Goal: Transaction & Acquisition: Purchase product/service

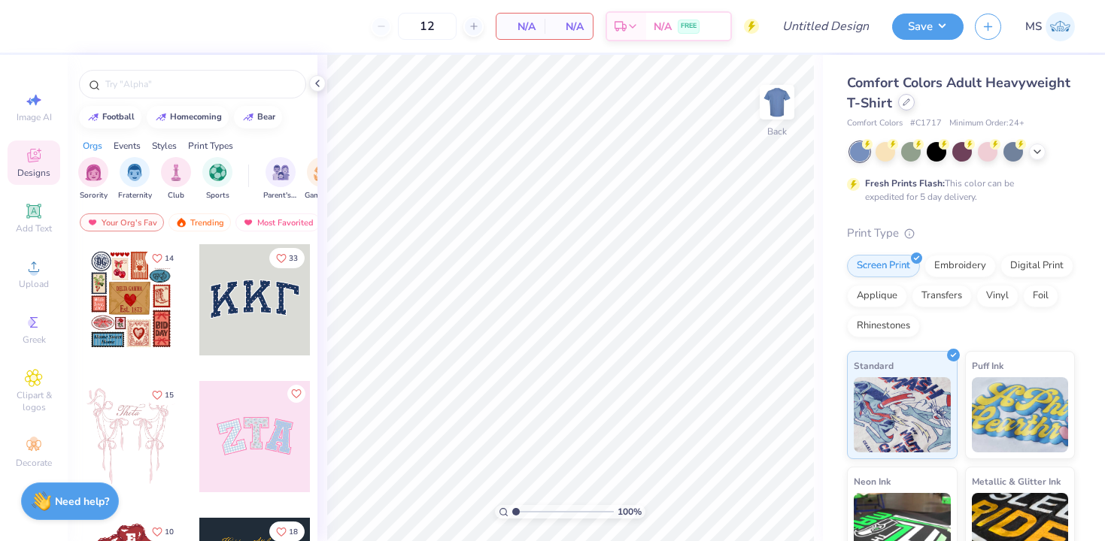
click at [905, 101] on icon at bounding box center [906, 102] width 6 height 6
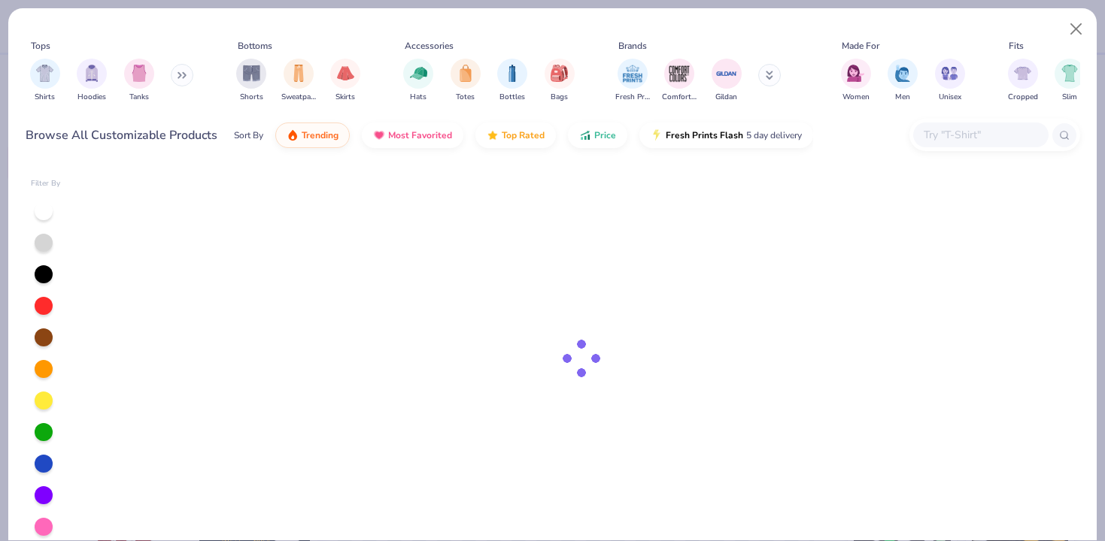
click at [959, 140] on input "text" at bounding box center [980, 134] width 116 height 17
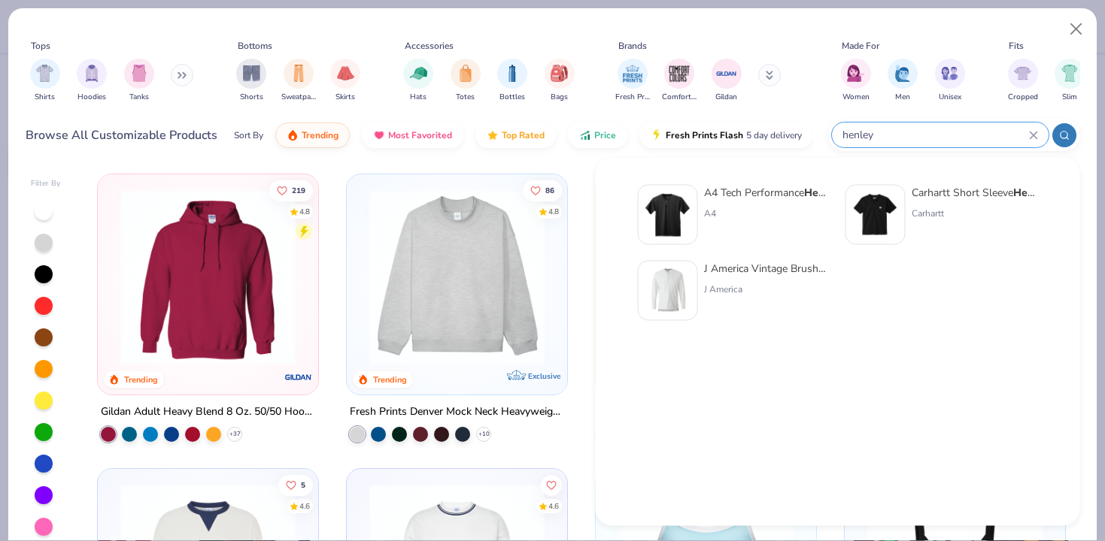
type input "henley"
click at [762, 203] on div "A4 Tech Performance Henley A4" at bounding box center [767, 215] width 126 height 60
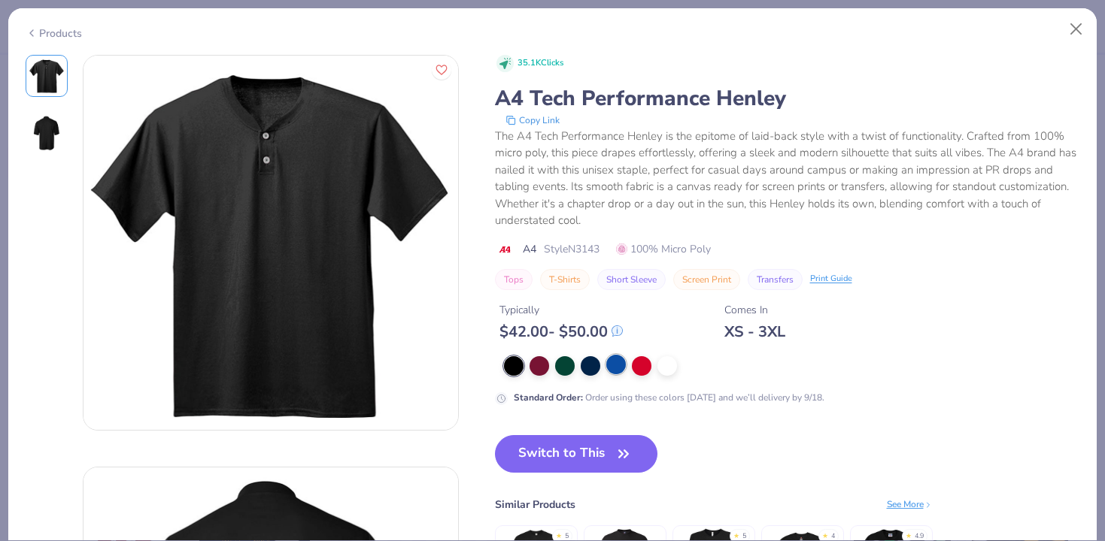
click at [614, 363] on div at bounding box center [616, 365] width 20 height 20
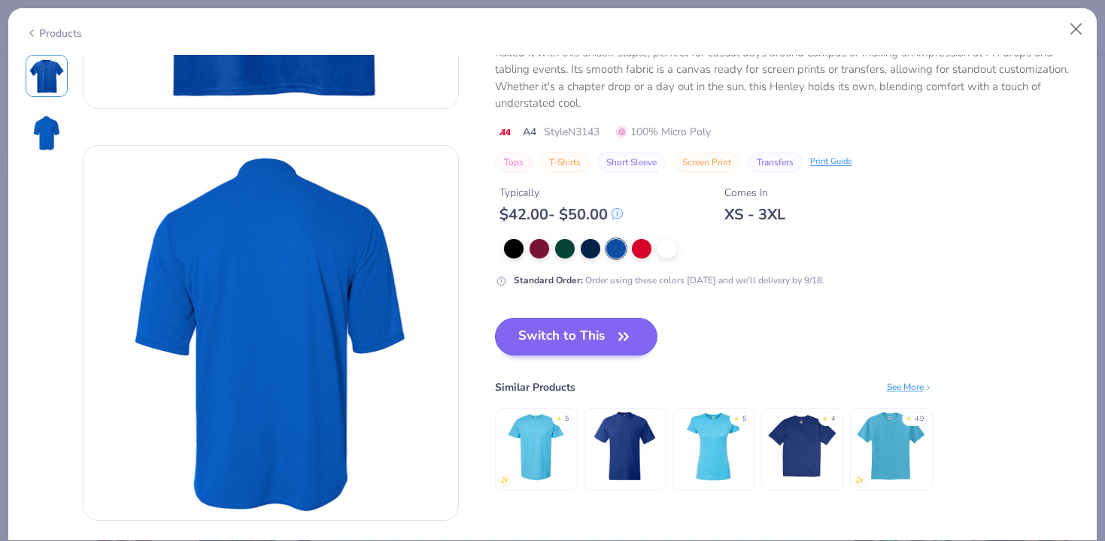
scroll to position [323, 0]
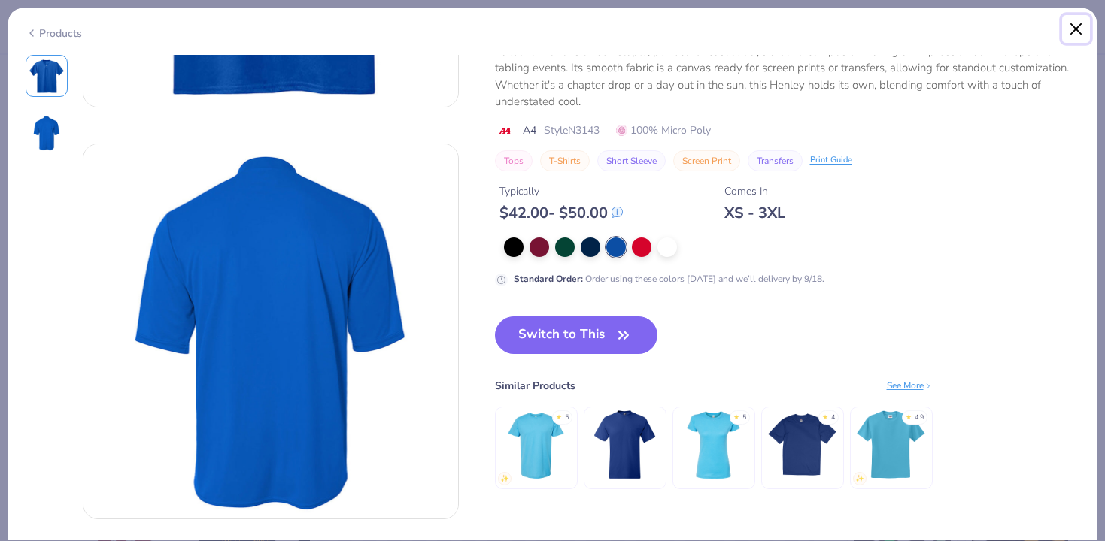
click at [1076, 26] on button "Close" at bounding box center [1076, 29] width 29 height 29
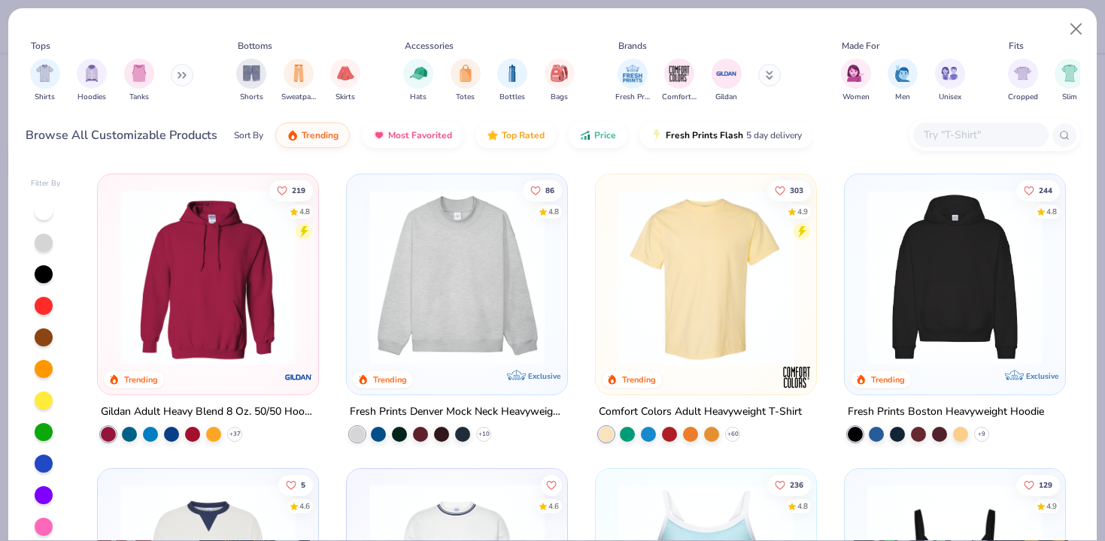
click at [965, 133] on input "text" at bounding box center [980, 134] width 116 height 17
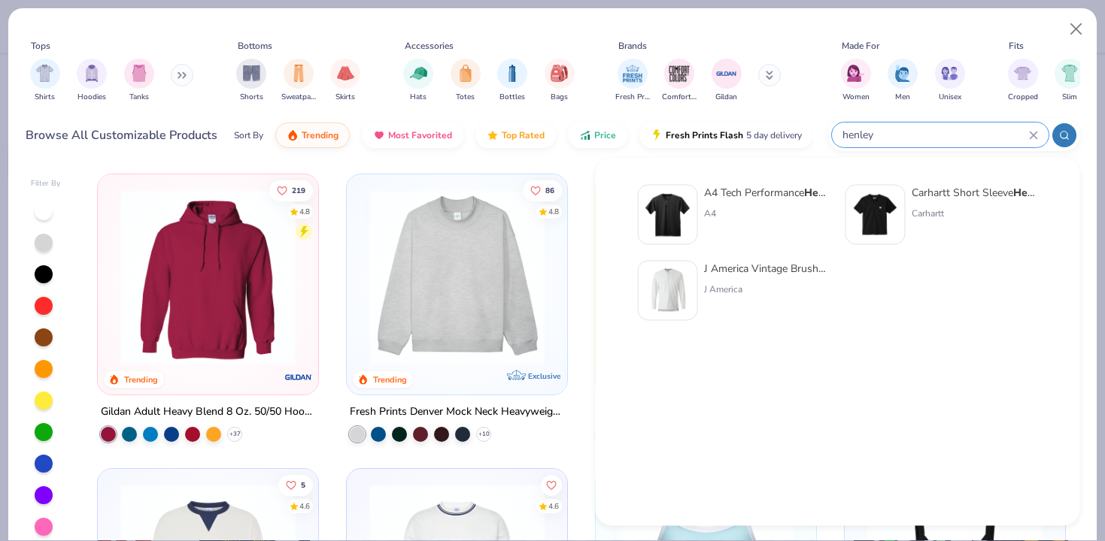
type input "henley"
click at [782, 190] on div "A4 Tech Performance Henley" at bounding box center [767, 193] width 126 height 16
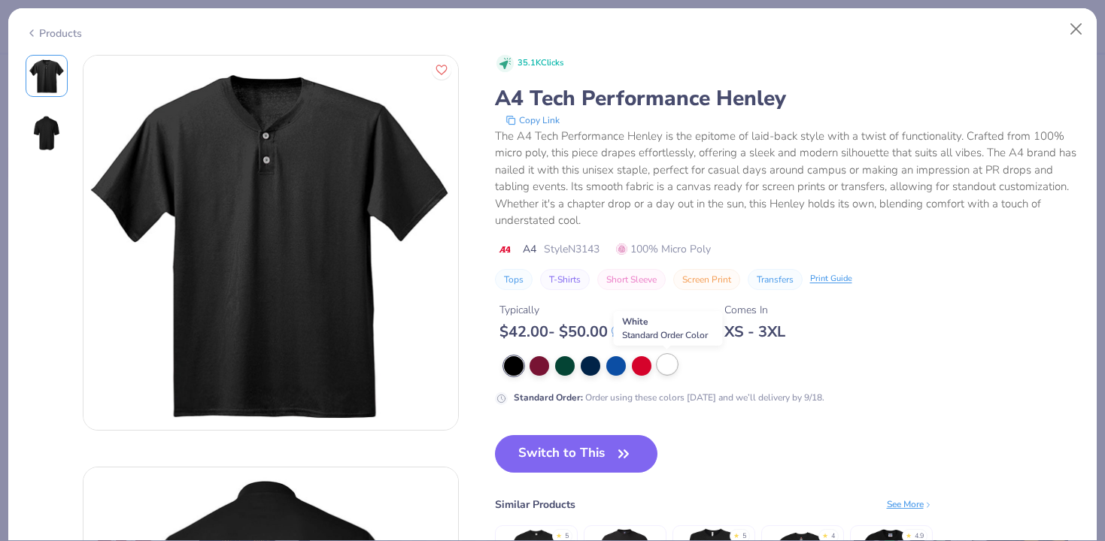
click at [663, 366] on div at bounding box center [667, 365] width 20 height 20
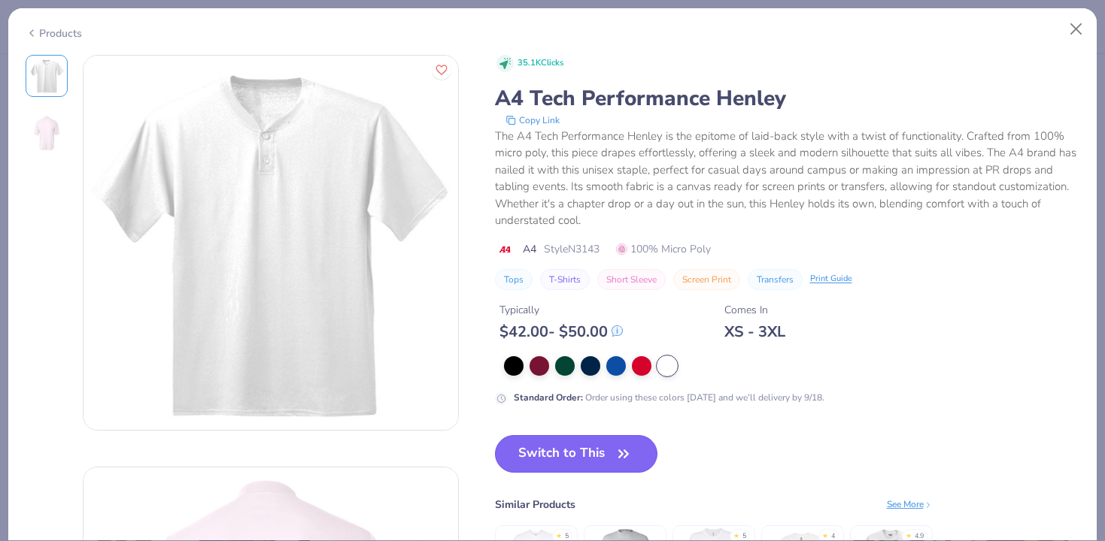
click at [574, 453] on button "Switch to This" at bounding box center [576, 454] width 163 height 38
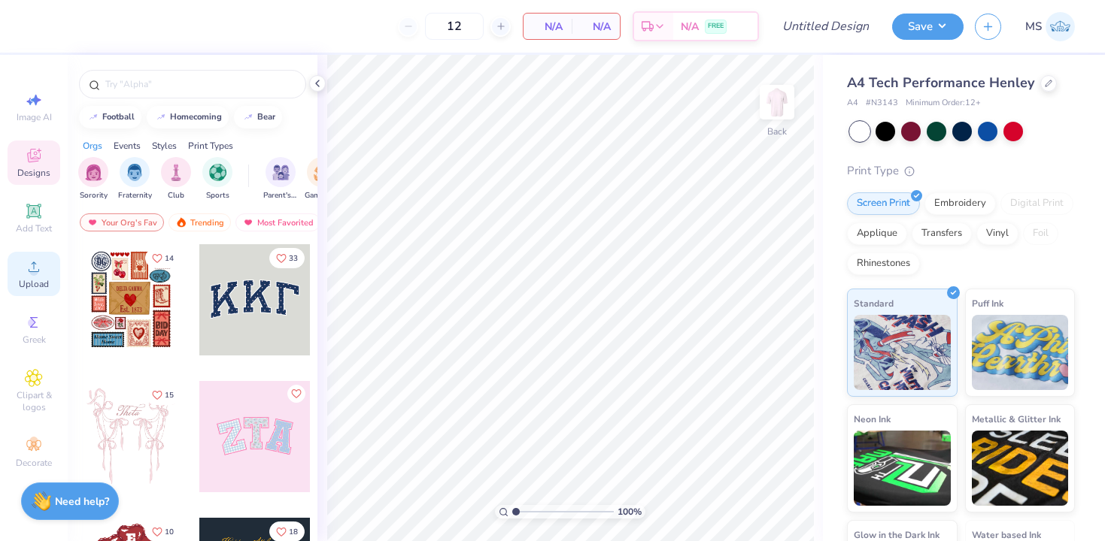
click at [34, 280] on span "Upload" at bounding box center [34, 284] width 30 height 12
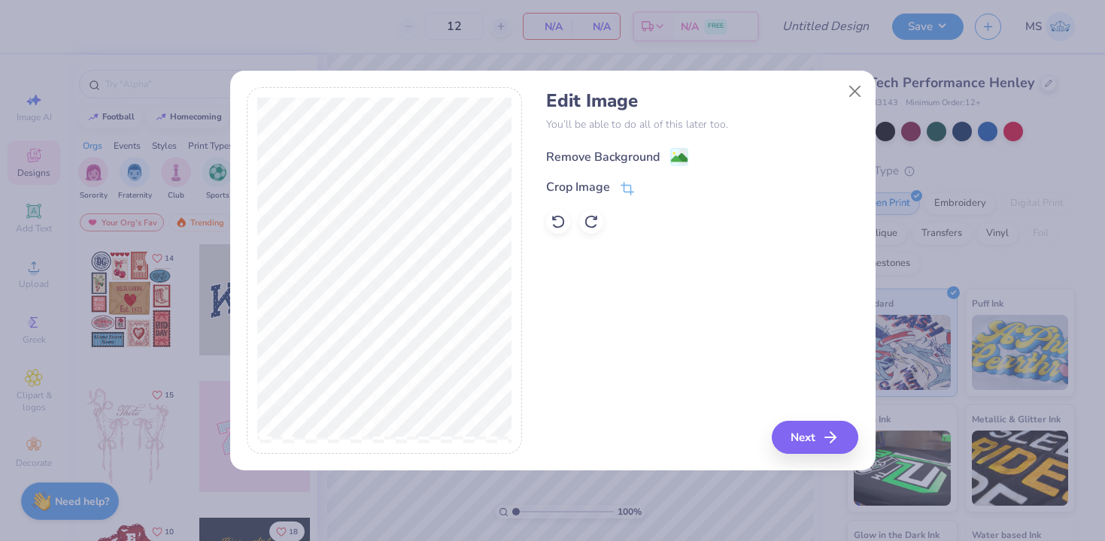
click at [680, 156] on image at bounding box center [679, 158] width 17 height 17
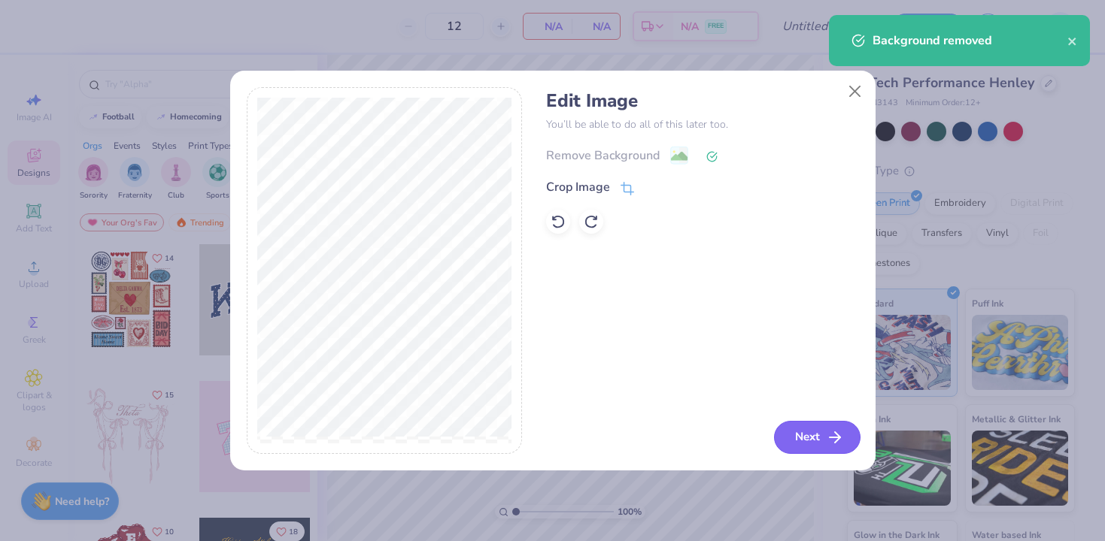
click at [795, 431] on button "Next" at bounding box center [817, 437] width 86 height 33
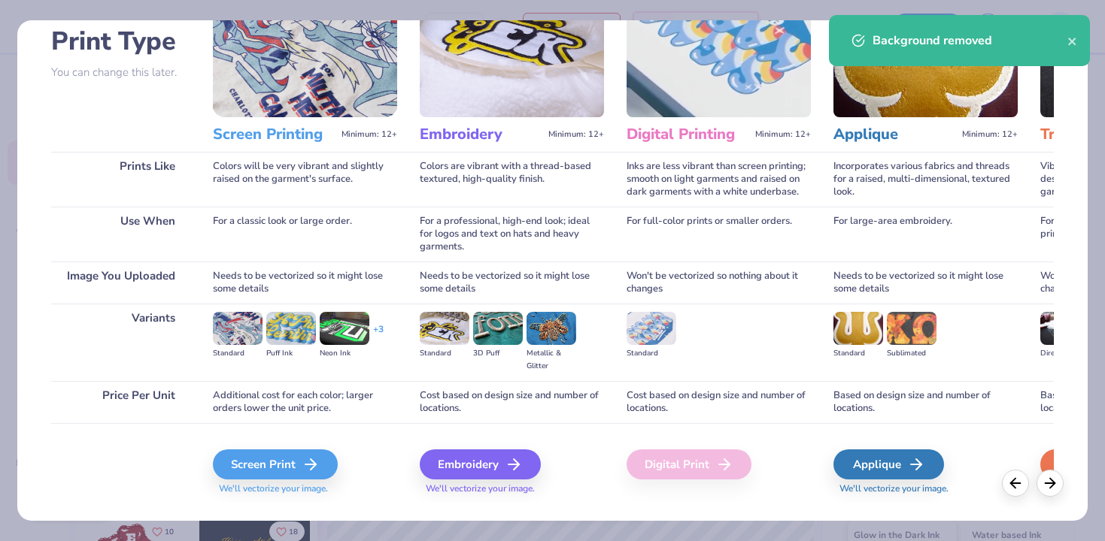
scroll to position [133, 0]
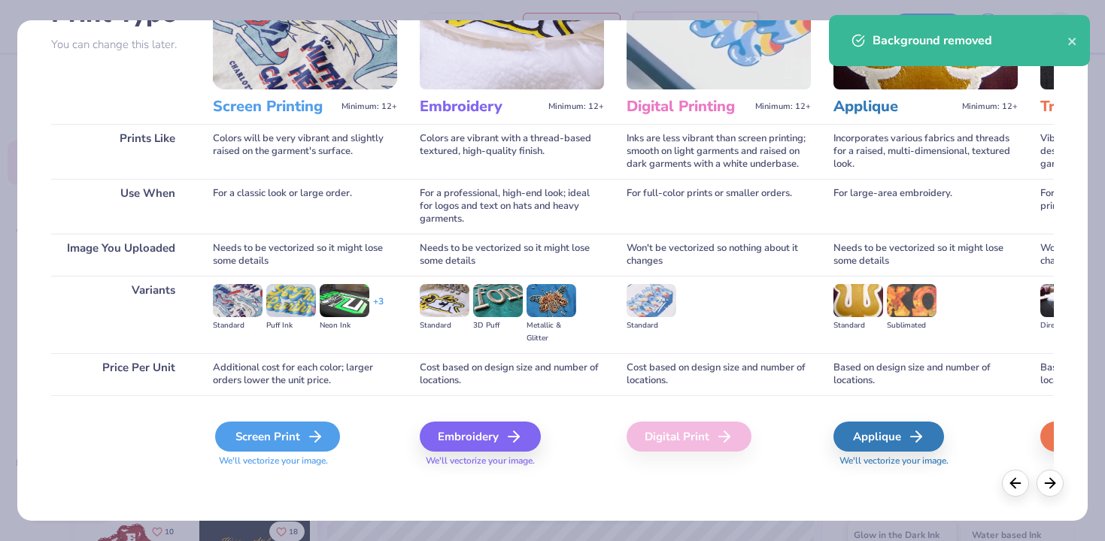
click at [284, 438] on div "Screen Print" at bounding box center [277, 437] width 125 height 30
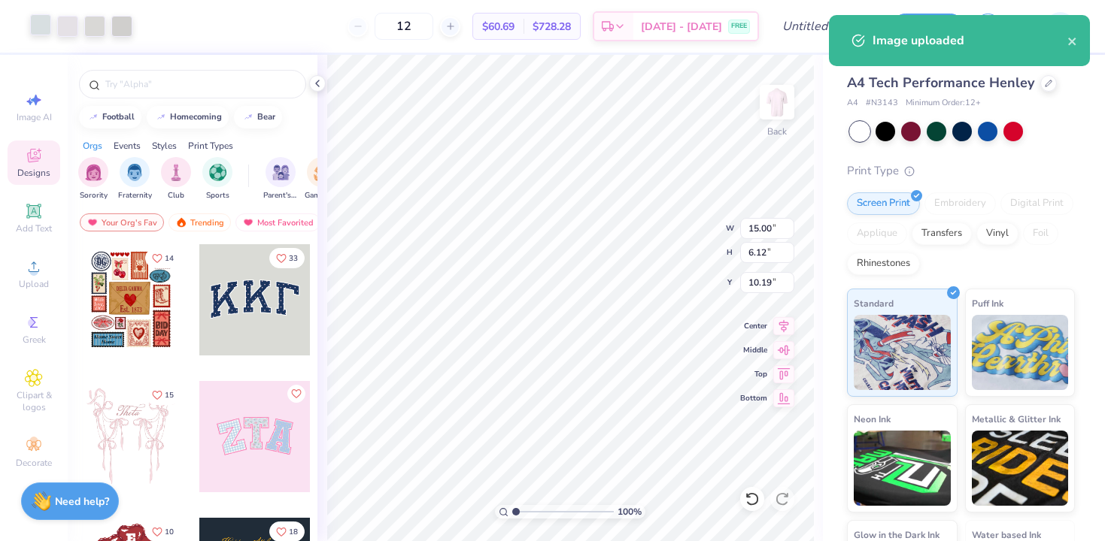
click at [44, 21] on div at bounding box center [40, 24] width 21 height 21
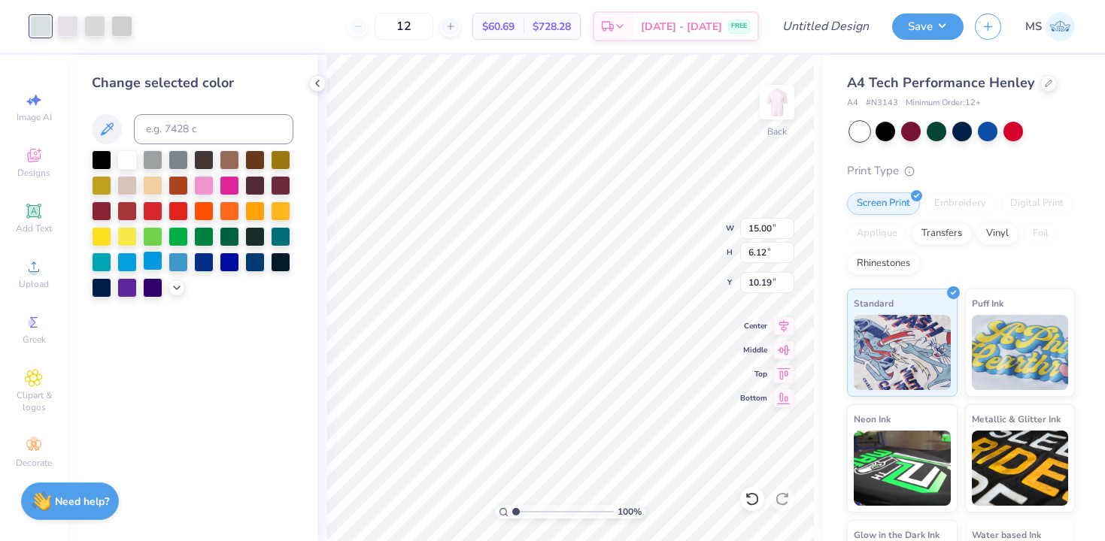
click at [155, 262] on div at bounding box center [153, 261] width 20 height 20
click at [68, 26] on div at bounding box center [67, 24] width 21 height 21
click at [151, 263] on div at bounding box center [153, 261] width 20 height 20
click at [59, 22] on div at bounding box center [67, 24] width 21 height 21
click at [150, 257] on div at bounding box center [153, 261] width 20 height 20
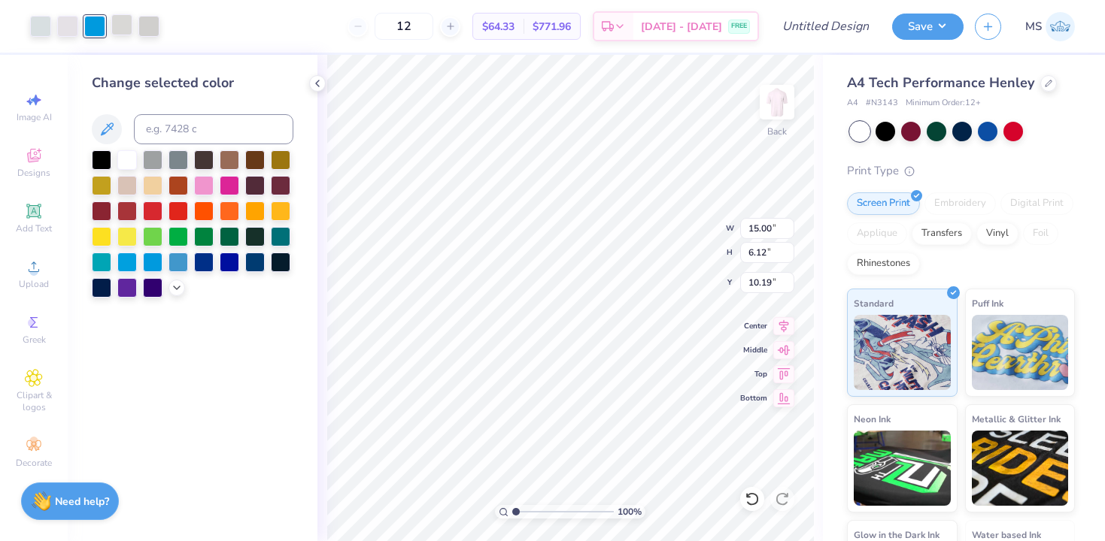
click at [119, 26] on div at bounding box center [121, 24] width 21 height 21
click at [127, 261] on div at bounding box center [127, 261] width 20 height 20
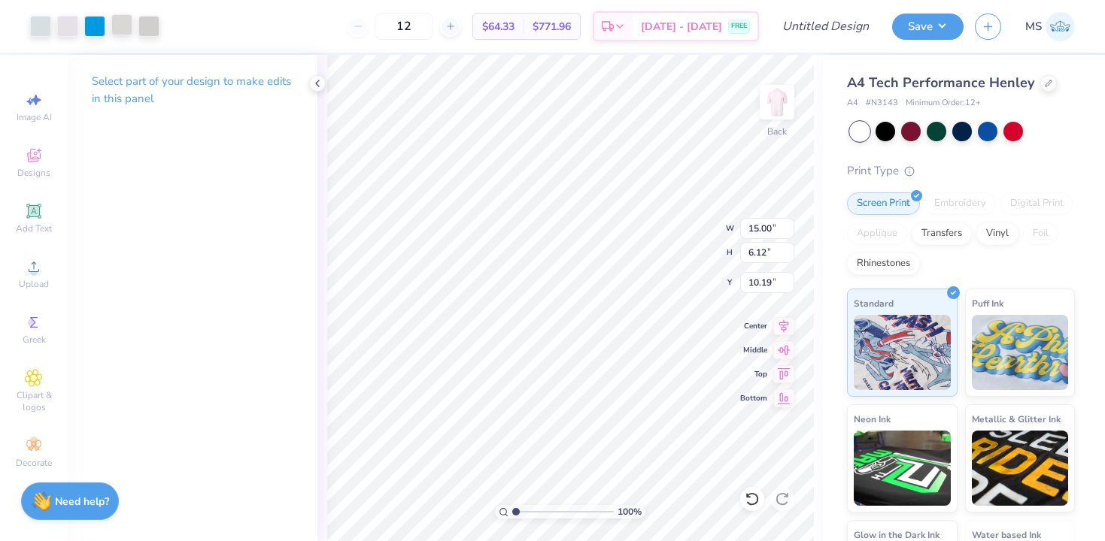
click at [125, 25] on div at bounding box center [121, 24] width 21 height 21
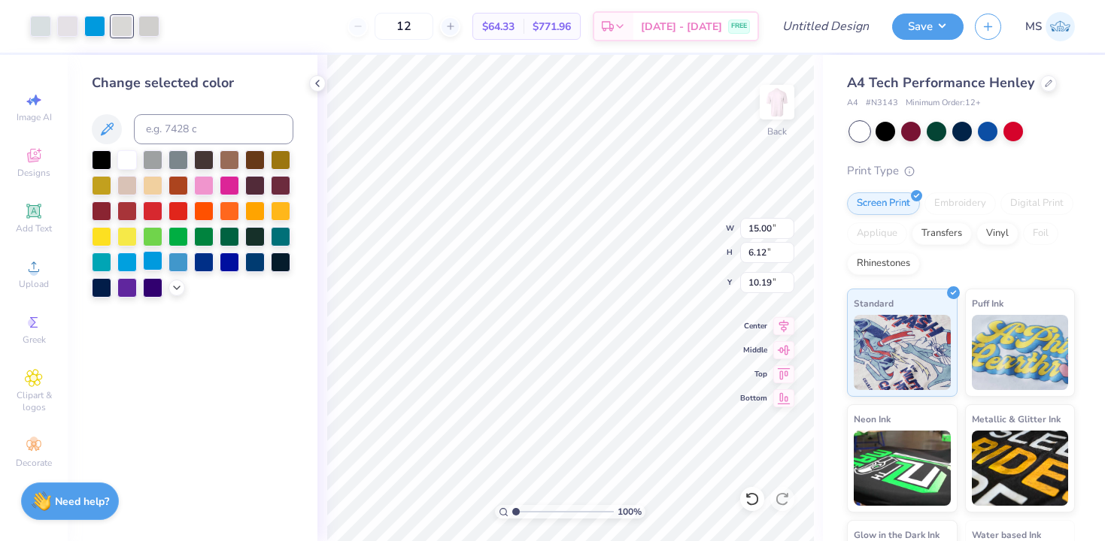
click at [148, 257] on div at bounding box center [153, 261] width 20 height 20
click at [123, 23] on div at bounding box center [121, 24] width 21 height 21
click at [155, 260] on div at bounding box center [153, 261] width 20 height 20
click at [151, 21] on div at bounding box center [148, 24] width 21 height 21
click at [151, 264] on div at bounding box center [153, 261] width 20 height 20
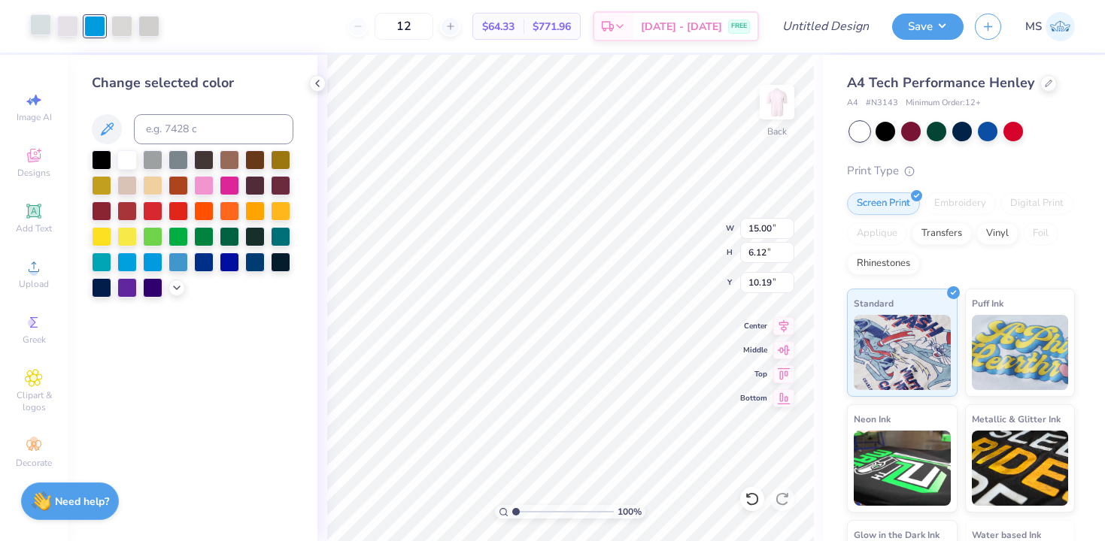
click at [36, 14] on div at bounding box center [40, 24] width 21 height 21
click at [153, 267] on div at bounding box center [153, 261] width 20 height 20
